Goal: Find specific page/section: Find specific page/section

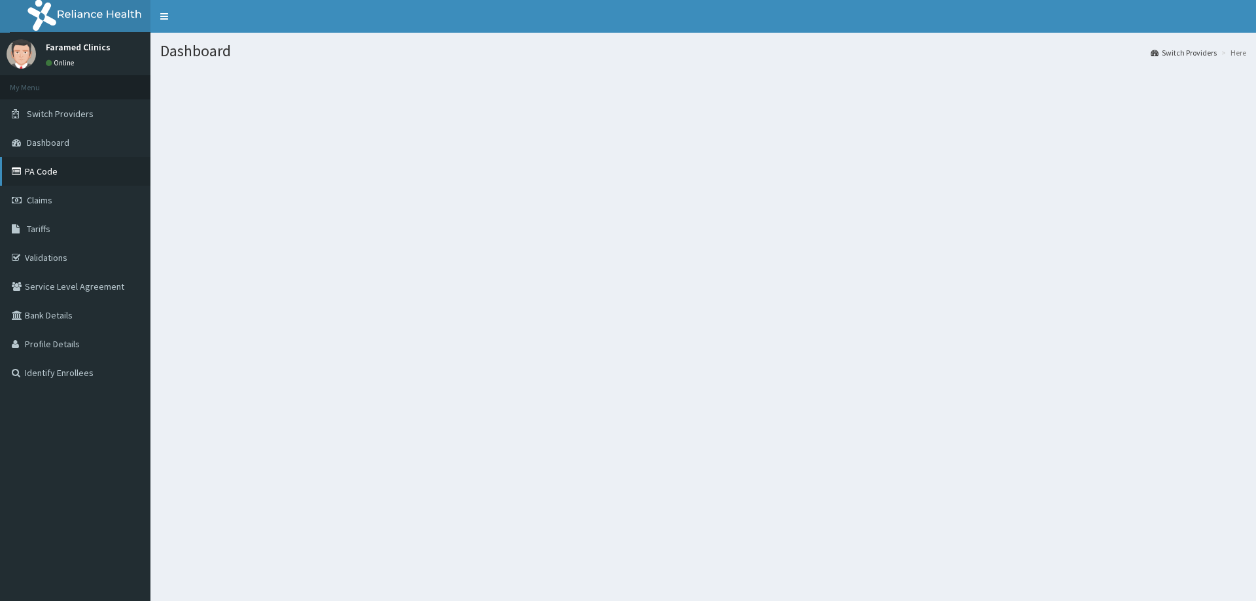
click at [63, 173] on link "PA Code" at bounding box center [75, 171] width 150 height 29
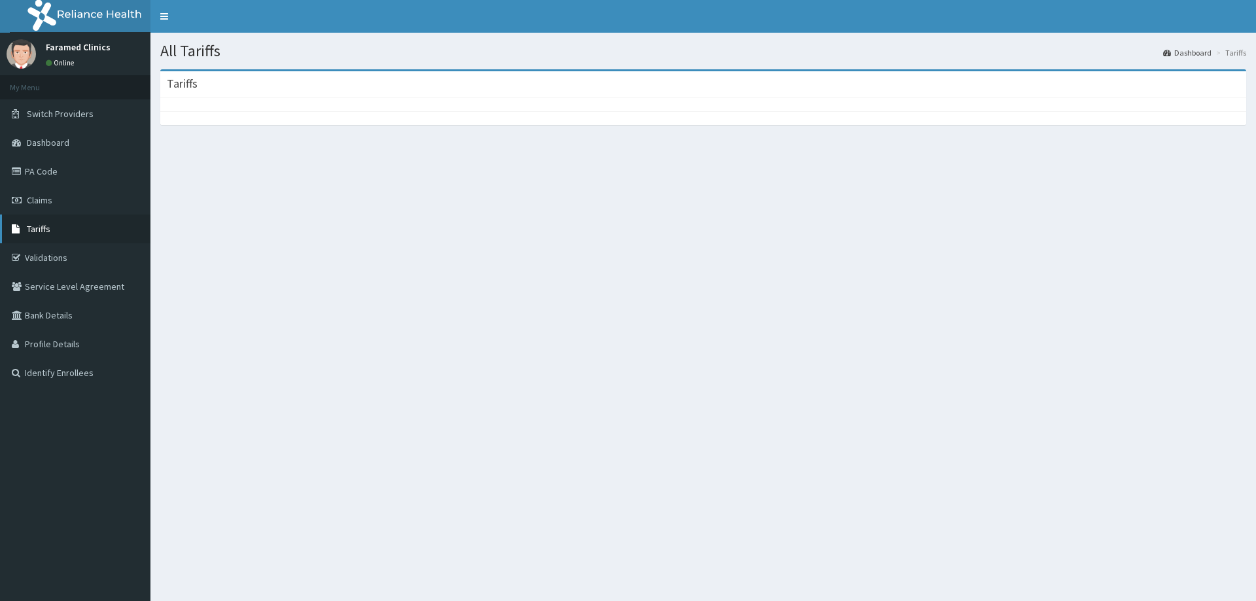
click at [61, 230] on link "Tariffs" at bounding box center [75, 229] width 150 height 29
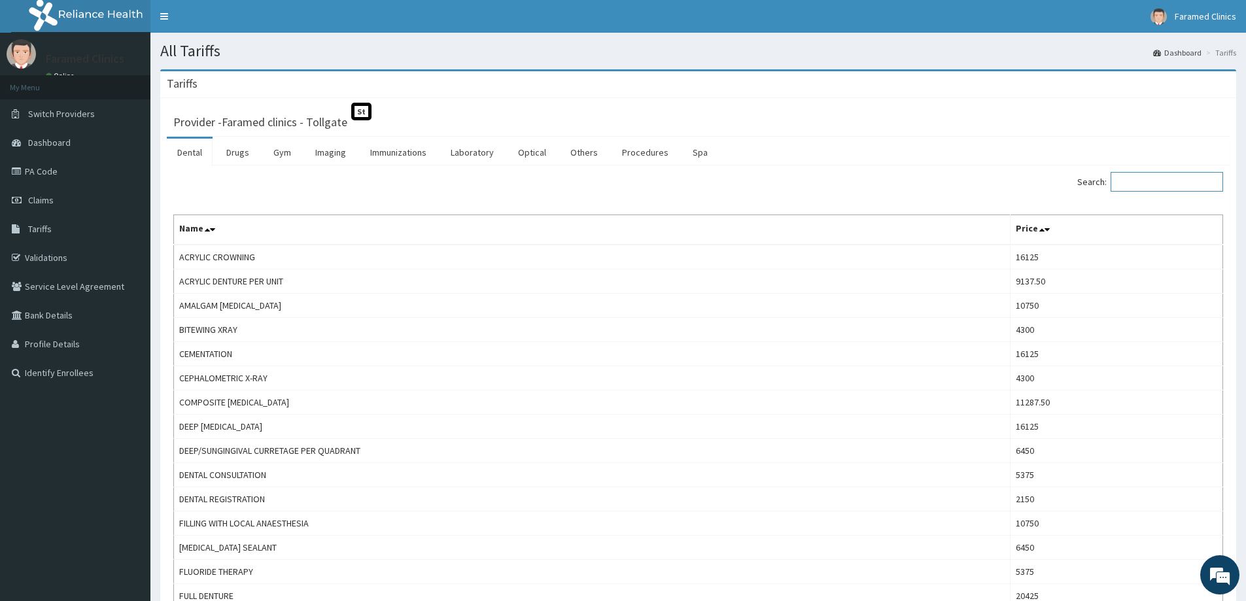
click at [1162, 182] on input "Search:" at bounding box center [1166, 182] width 112 height 20
click at [494, 156] on link "Laboratory" at bounding box center [472, 152] width 64 height 27
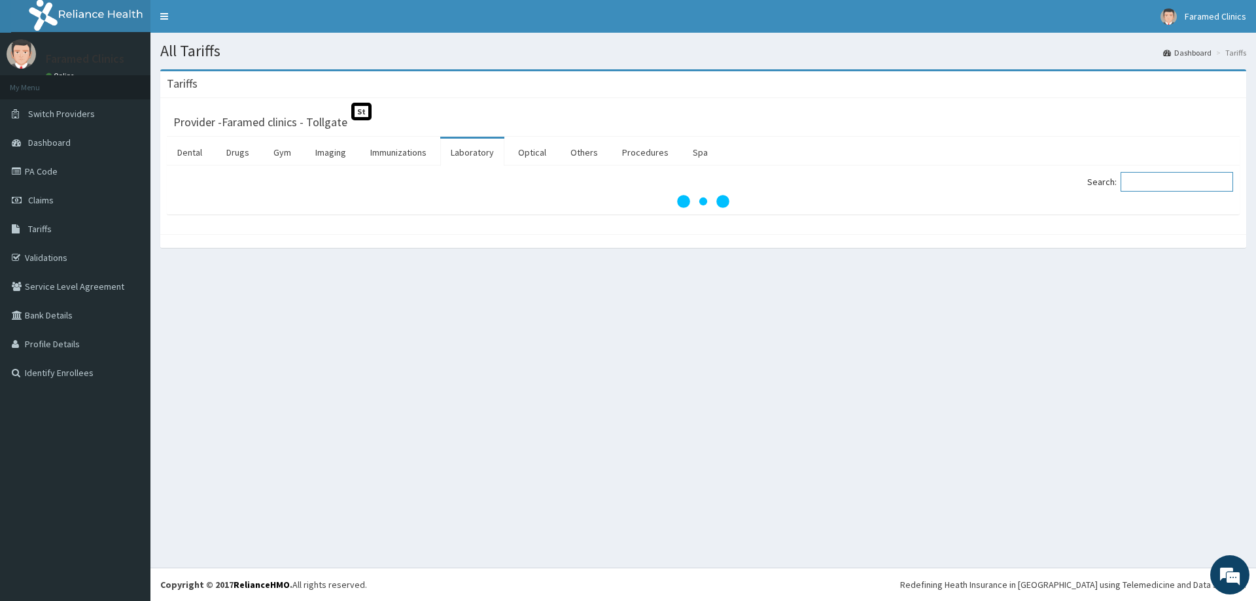
click at [1171, 187] on input "Search:" at bounding box center [1176, 182] width 112 height 20
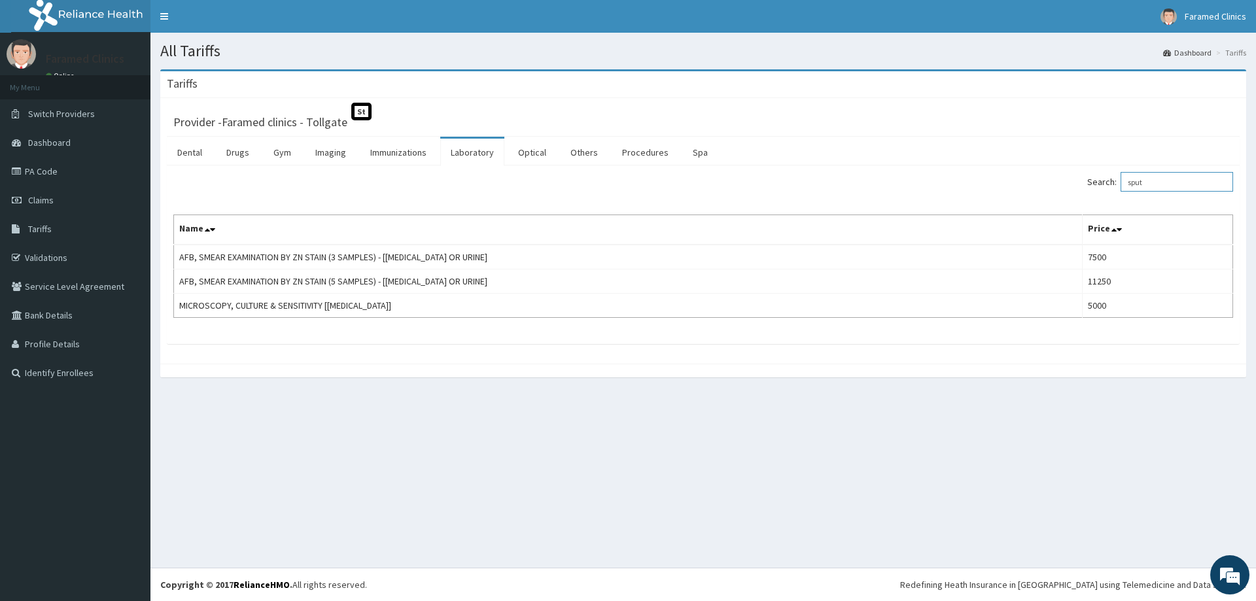
type input "sput"
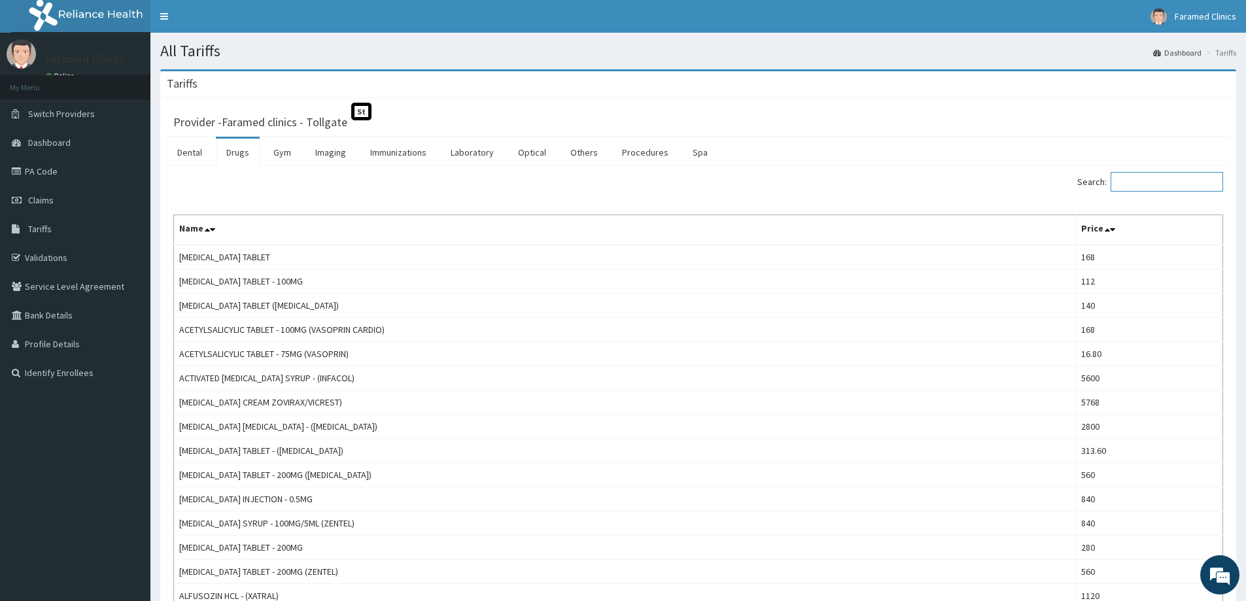
click at [1133, 177] on input "Search:" at bounding box center [1166, 182] width 112 height 20
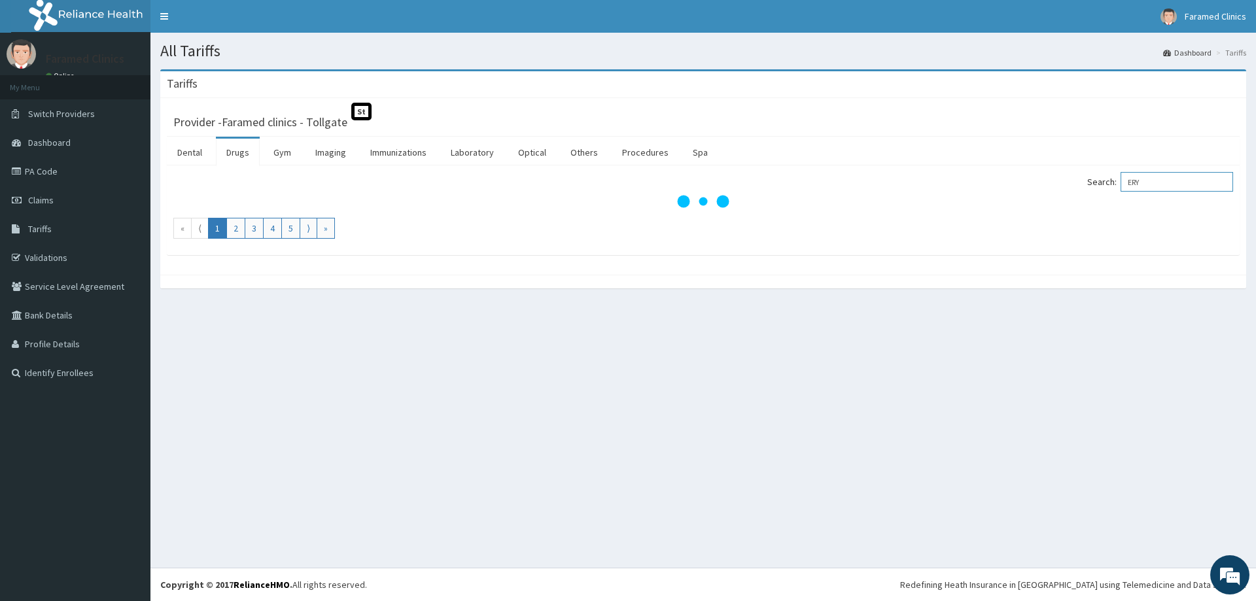
type input "ERY"
